Goal: Task Accomplishment & Management: Complete application form

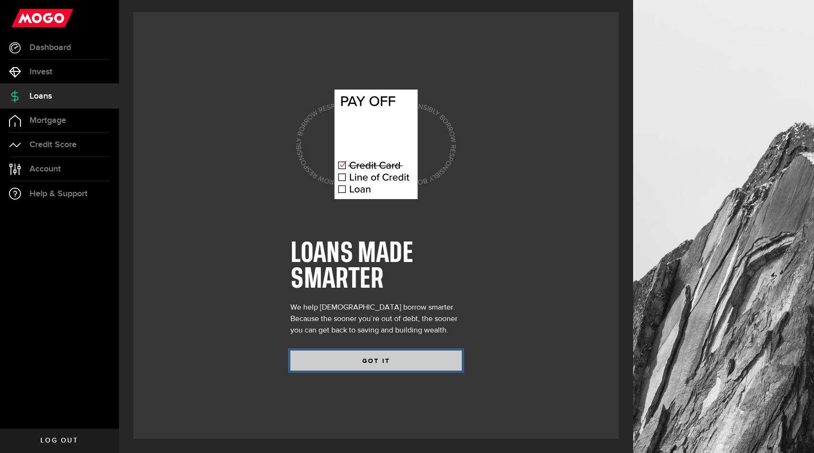
click at [364, 360] on button "GOT IT" at bounding box center [376, 361] width 171 height 20
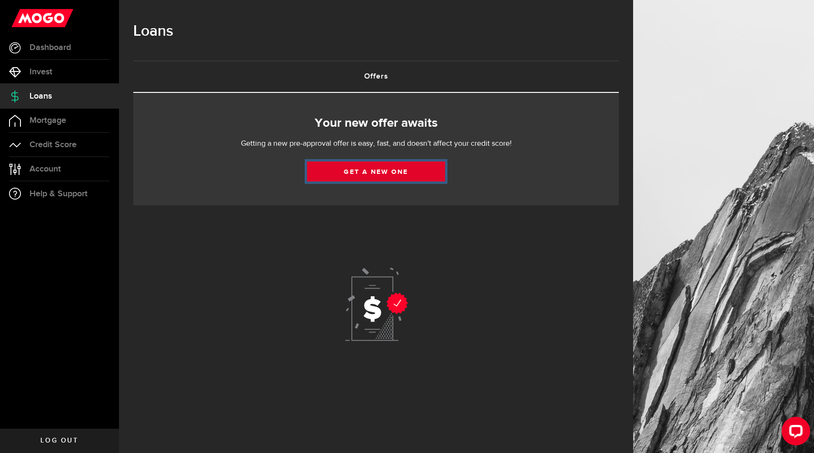
click at [379, 180] on link "Get a new one" at bounding box center [376, 171] width 138 height 20
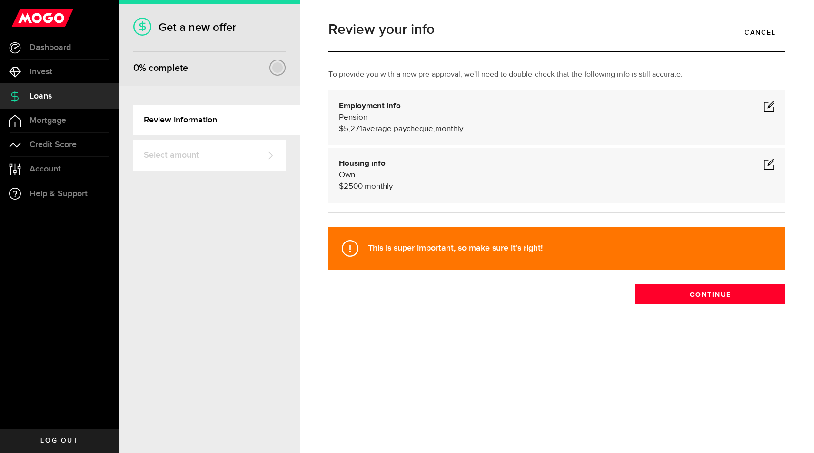
click at [768, 105] on span at bounding box center [769, 105] width 11 height 11
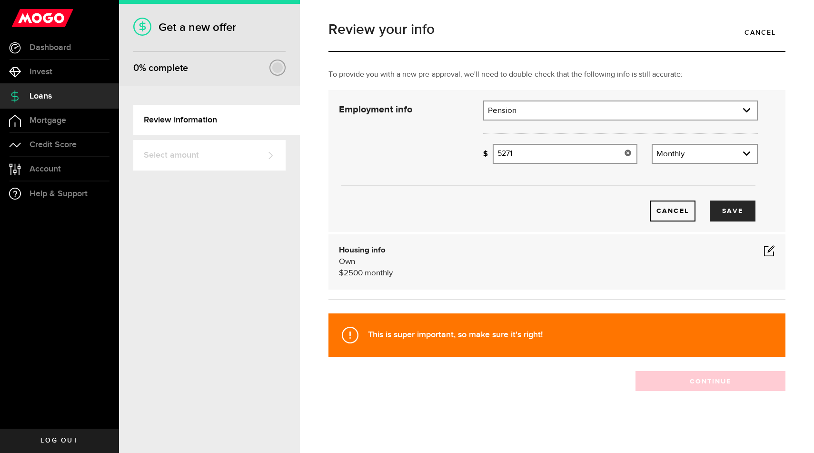
click at [537, 148] on input "5271" at bounding box center [565, 154] width 145 height 20
type input "5"
type input "5,308"
click at [547, 246] on div "Housing info Own $ 2500 monthly" at bounding box center [557, 262] width 436 height 34
click at [738, 215] on button "Save" at bounding box center [733, 211] width 46 height 21
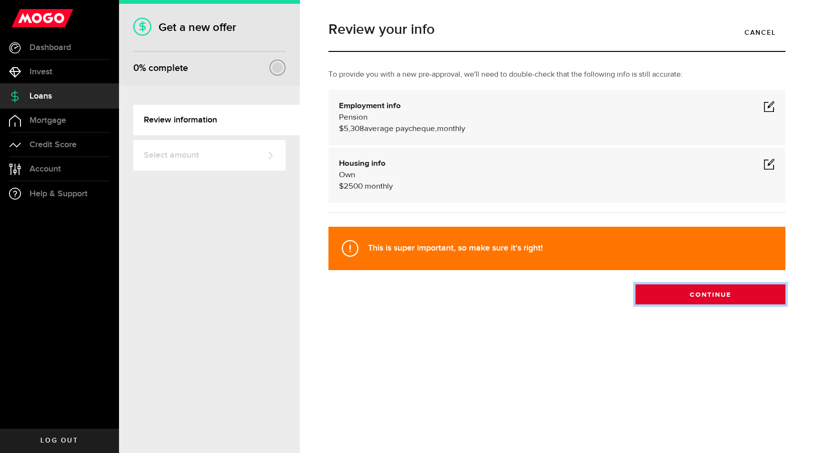
click at [722, 296] on button "Continue" at bounding box center [711, 294] width 150 height 20
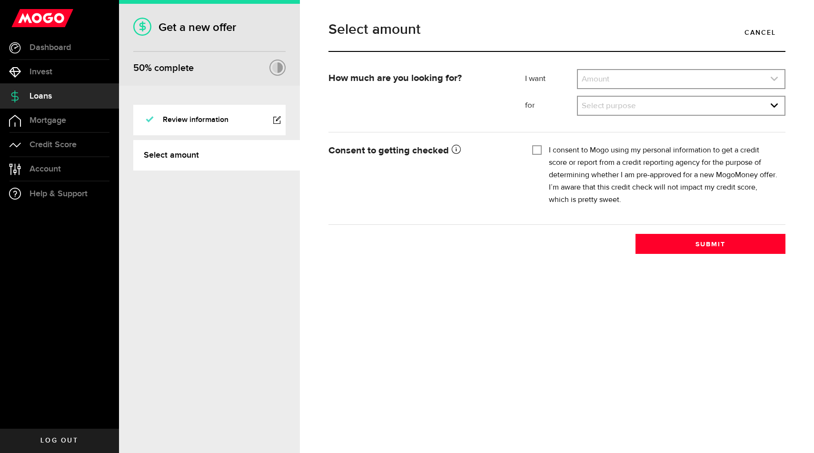
click at [704, 78] on link "expand select" at bounding box center [681, 79] width 207 height 18
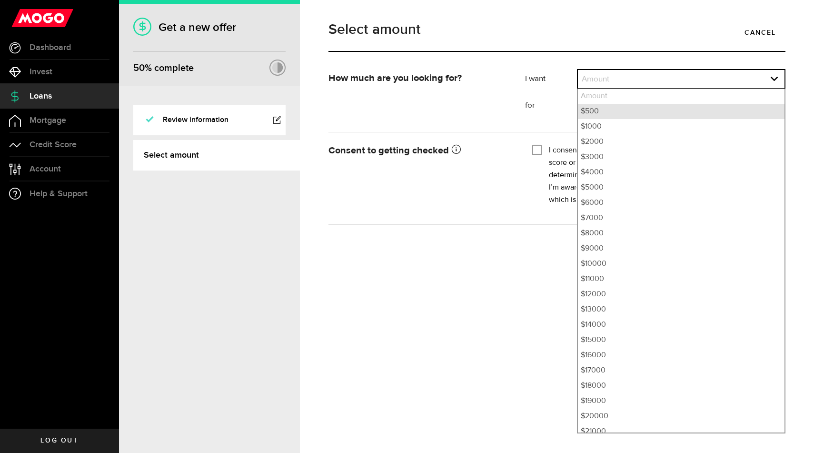
click at [627, 110] on li "$500" at bounding box center [681, 111] width 207 height 15
select select "500"
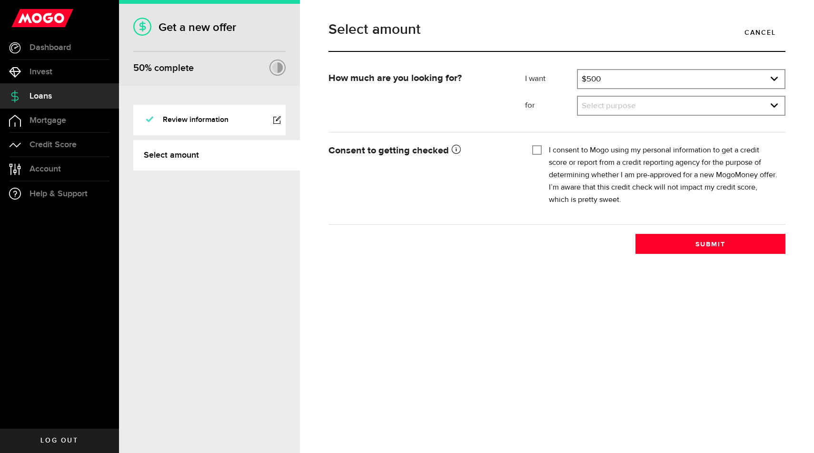
click at [627, 110] on link "expand select" at bounding box center [681, 106] width 207 height 18
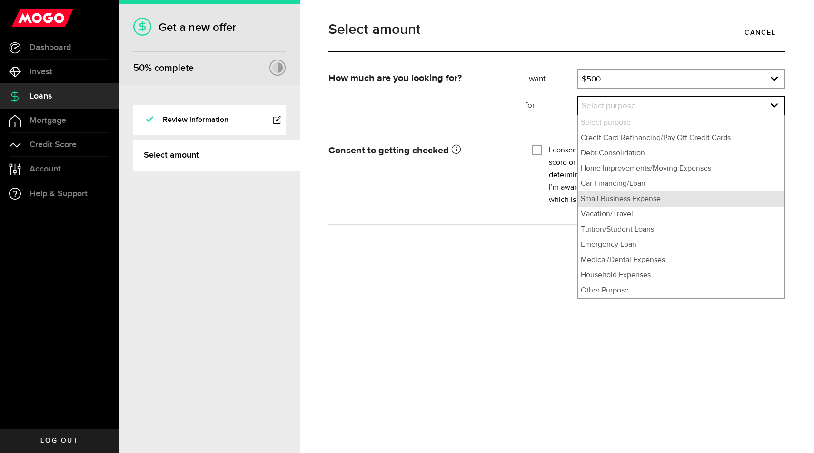
click at [623, 201] on li "Small Business Expense" at bounding box center [681, 198] width 207 height 15
select select "Small Business Expense"
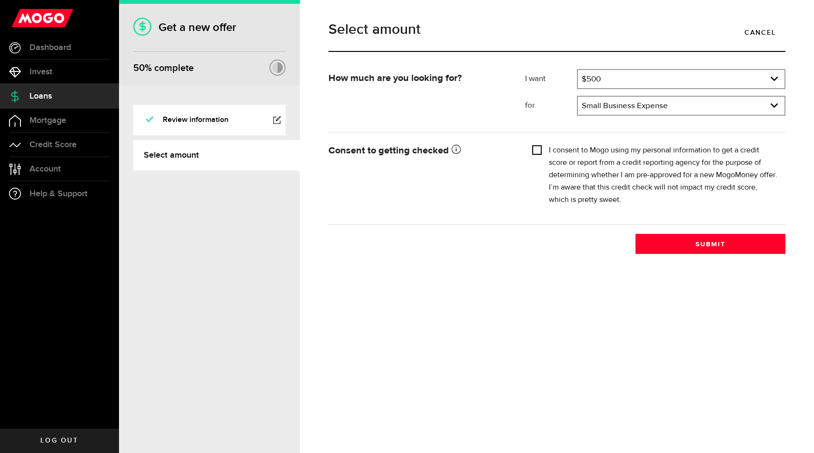
click at [540, 151] on input "I consent to Mogo using my personal information to get a credit score or report…" at bounding box center [537, 149] width 10 height 10
checkbox input "true"
click at [717, 241] on button "Submit" at bounding box center [711, 244] width 150 height 20
